Goal: Navigation & Orientation: Find specific page/section

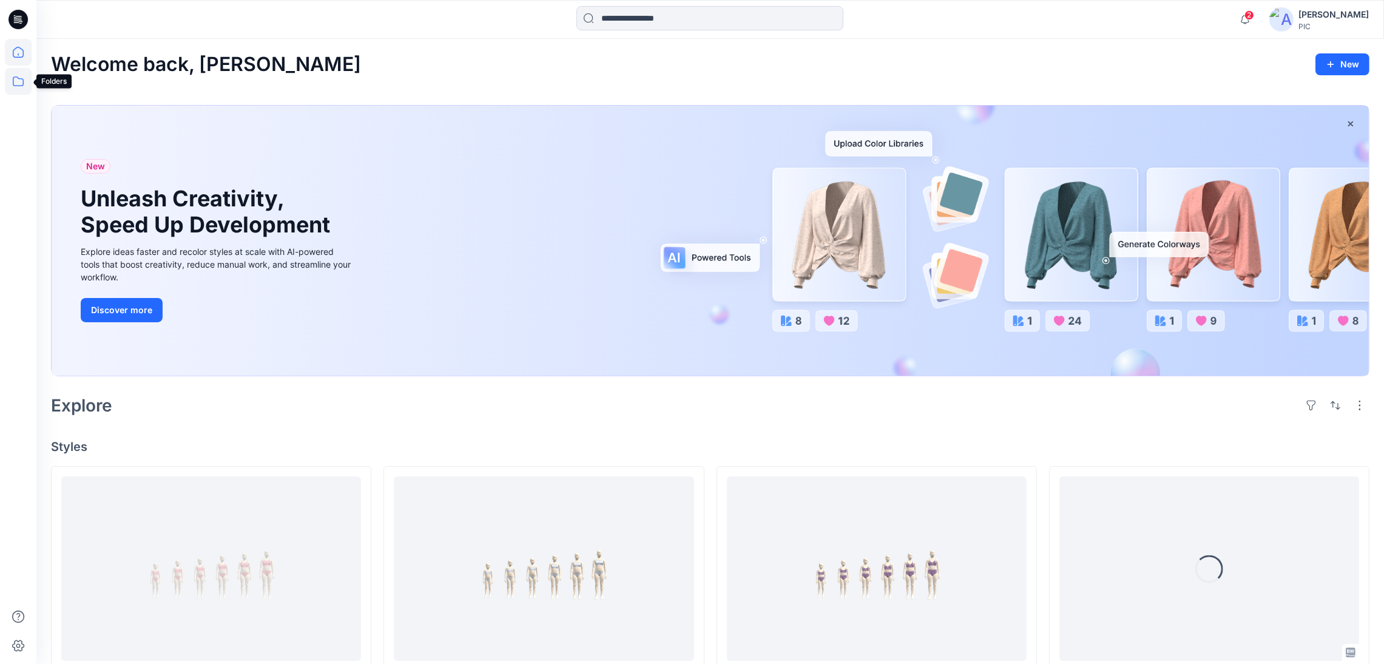
click at [16, 78] on icon at bounding box center [18, 81] width 27 height 27
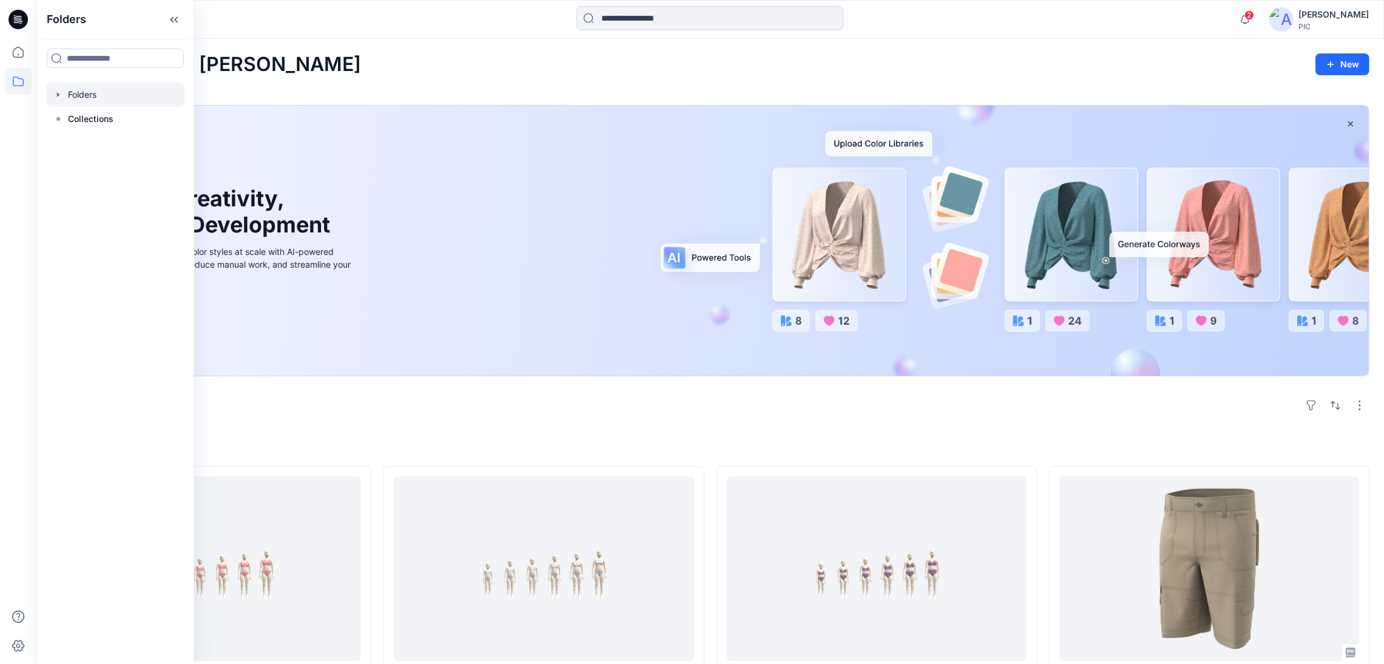
click at [96, 96] on div at bounding box center [115, 95] width 138 height 24
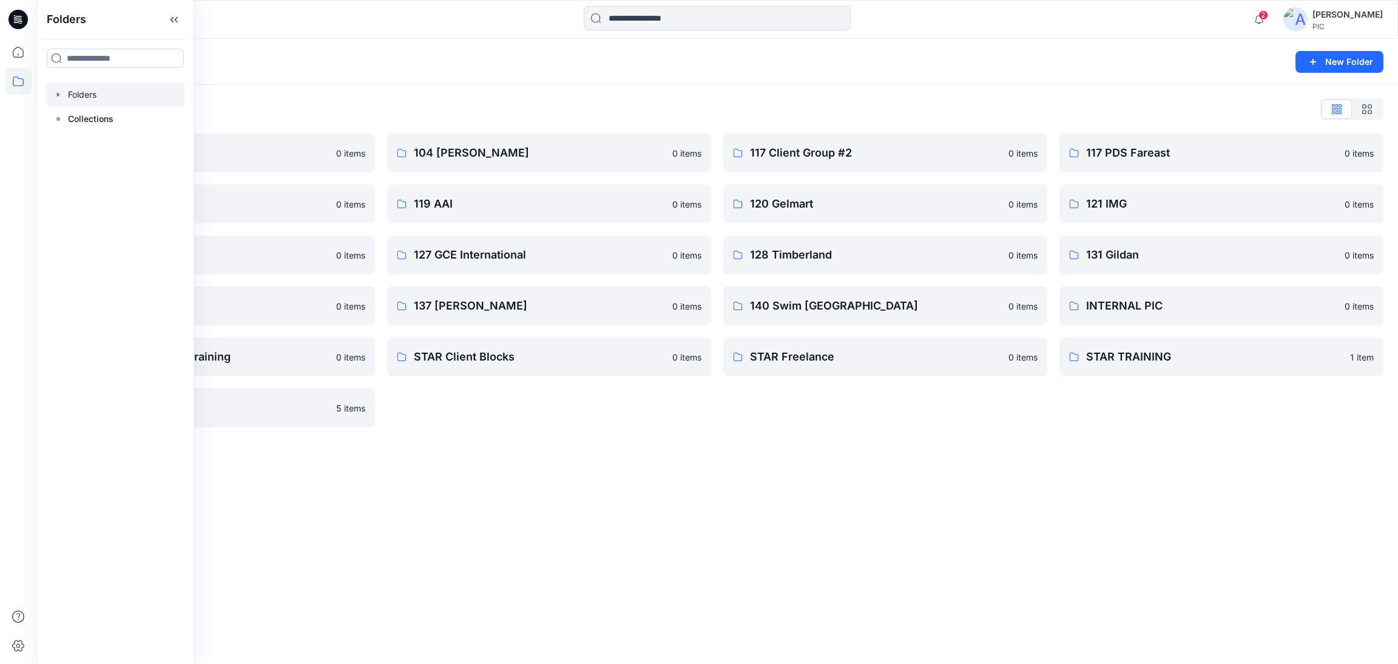
click at [642, 497] on div "Folders New Folder Folders List 103 HIS International 0 items 118 Add Black 0 i…" at bounding box center [717, 351] width 1362 height 625
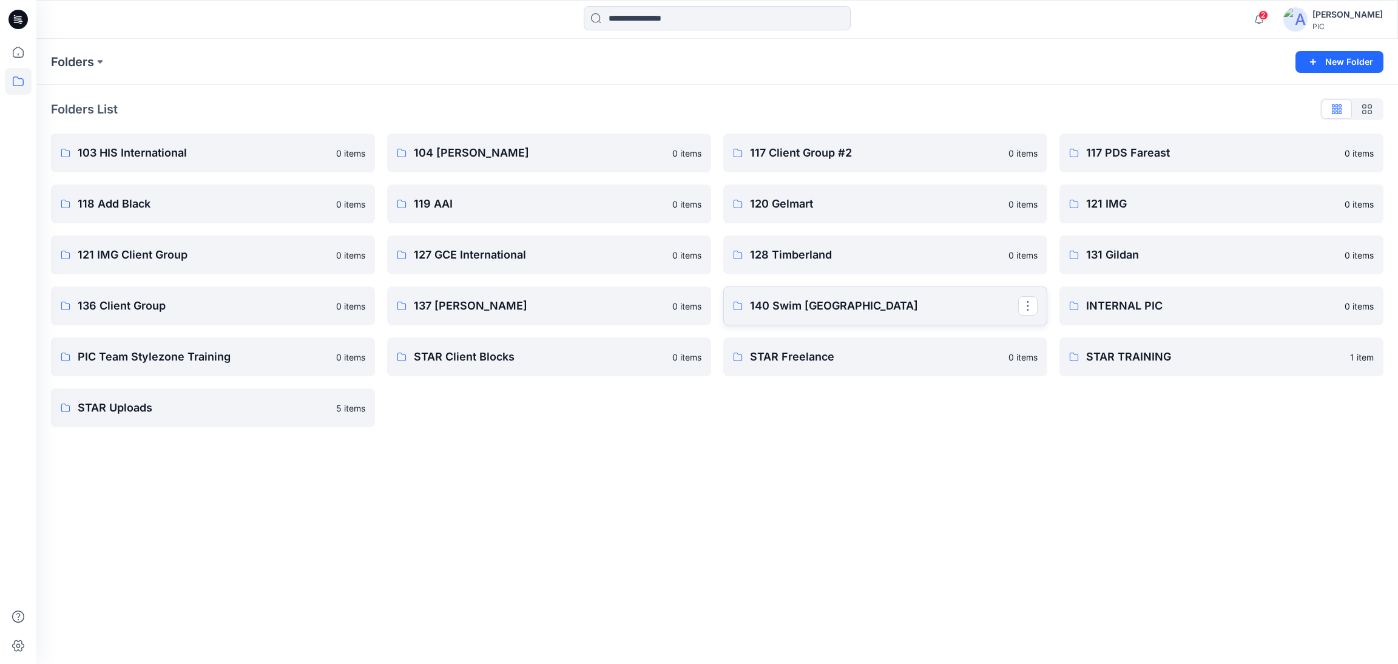
click at [824, 306] on p "140 Swim [GEOGRAPHIC_DATA]" at bounding box center [884, 305] width 268 height 17
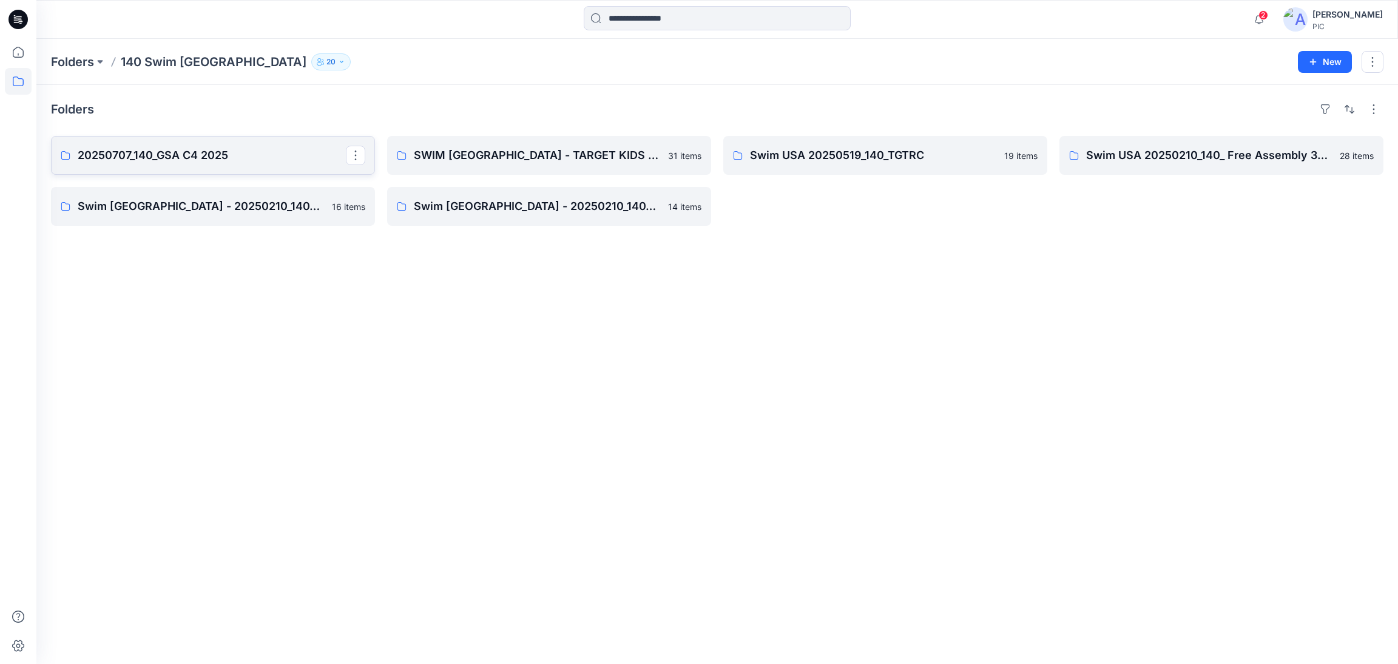
click at [220, 160] on p "20250707_140_GSA C4 2025" at bounding box center [212, 155] width 268 height 17
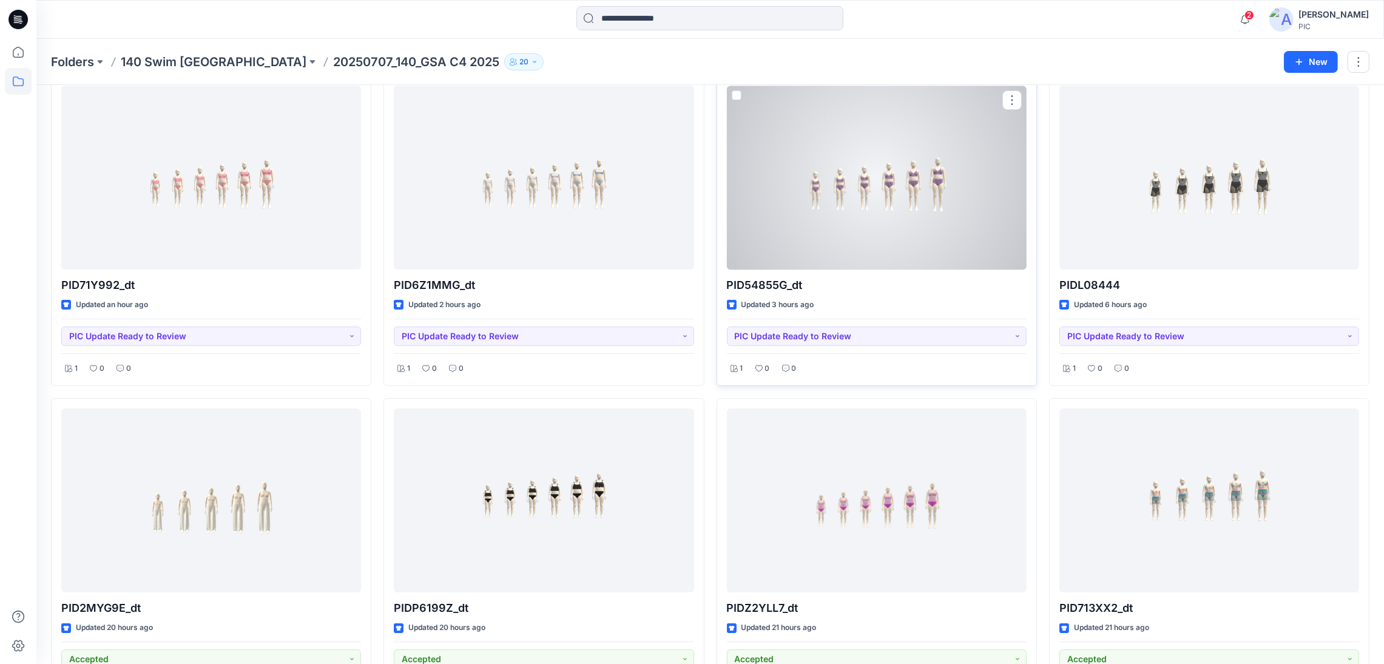
scroll to position [60, 0]
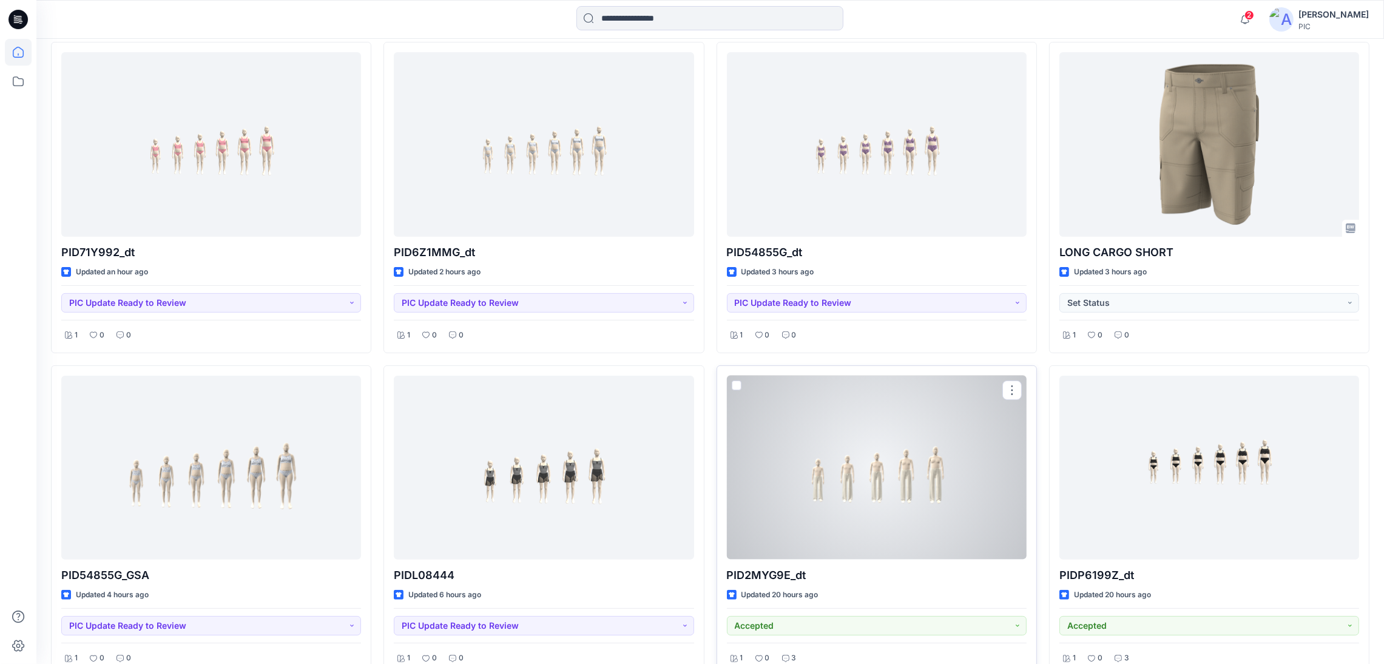
scroll to position [485, 0]
